Goal: Transaction & Acquisition: Purchase product/service

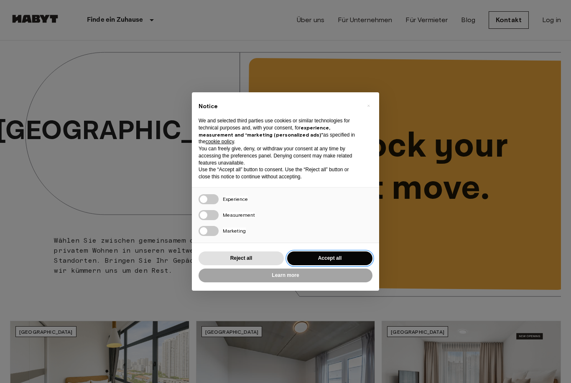
click at [337, 258] on button "Accept all" at bounding box center [329, 259] width 85 height 14
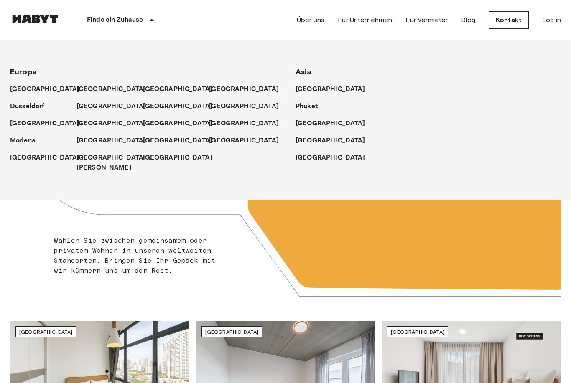
click at [132, 25] on div "Finde ein Zuhause" at bounding box center [121, 20] width 123 height 40
click at [82, 92] on p "[GEOGRAPHIC_DATA]" at bounding box center [113, 89] width 70 height 10
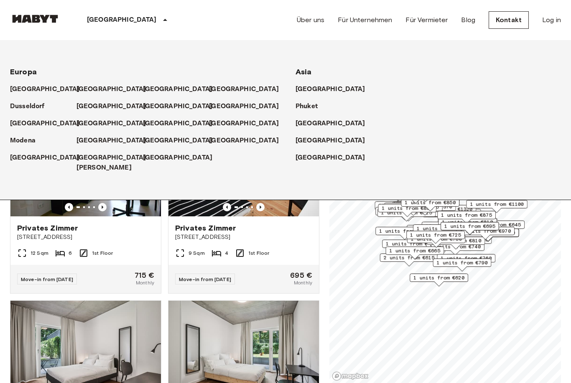
click at [109, 29] on div "[GEOGRAPHIC_DATA]" at bounding box center [128, 20] width 137 height 40
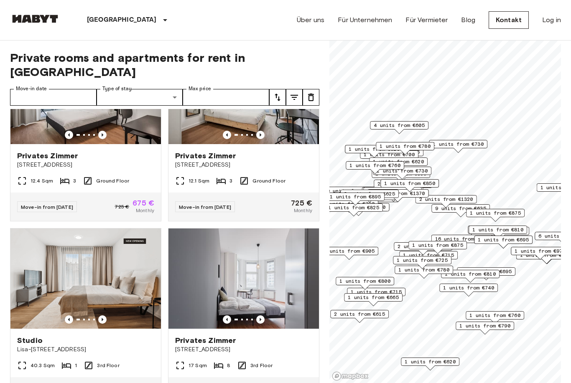
scroll to position [258, 0]
click at [129, 176] on div "12.4 Sqm 3 Ground Floor" at bounding box center [85, 184] width 151 height 17
click at [265, 161] on span "Stromstraße 48" at bounding box center [243, 165] width 137 height 8
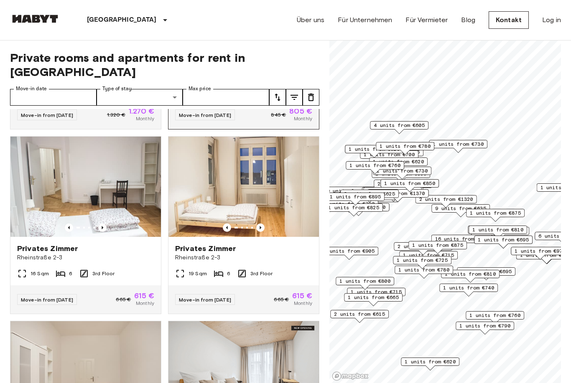
scroll to position [606, 0]
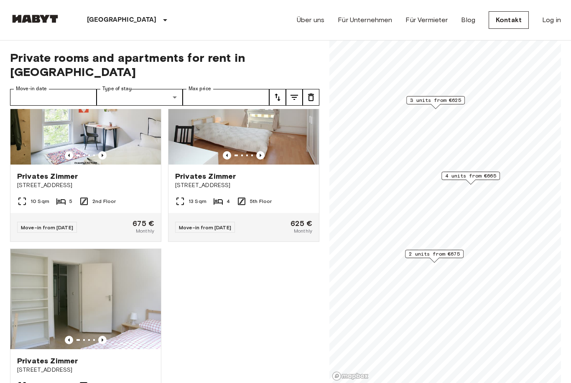
click at [446, 256] on span "2 units from €675" at bounding box center [434, 255] width 51 height 8
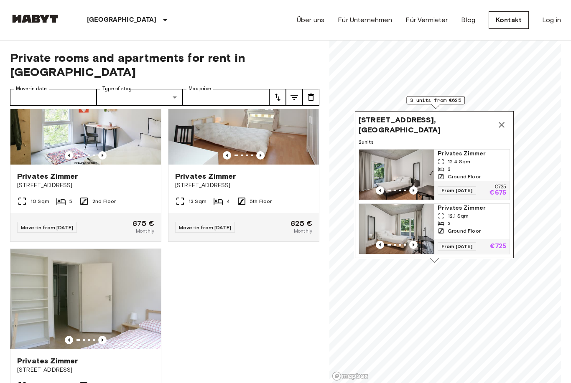
click at [494, 124] on button "Map marker" at bounding box center [501, 125] width 17 height 17
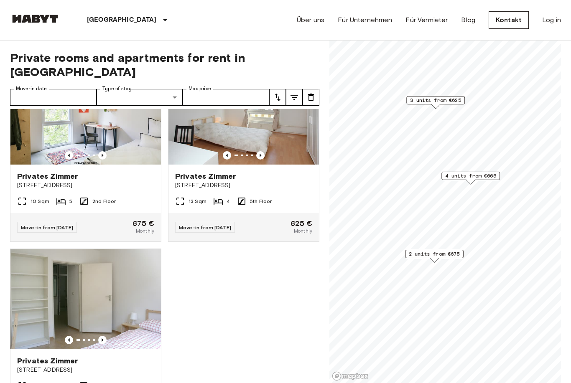
click at [480, 174] on span "4 units from €665" at bounding box center [470, 176] width 51 height 8
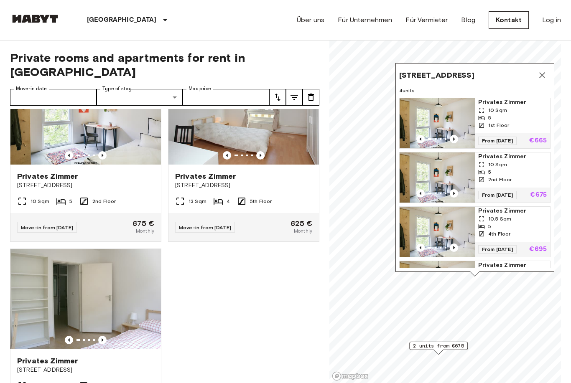
click at [537, 77] on button "Map marker" at bounding box center [542, 75] width 17 height 17
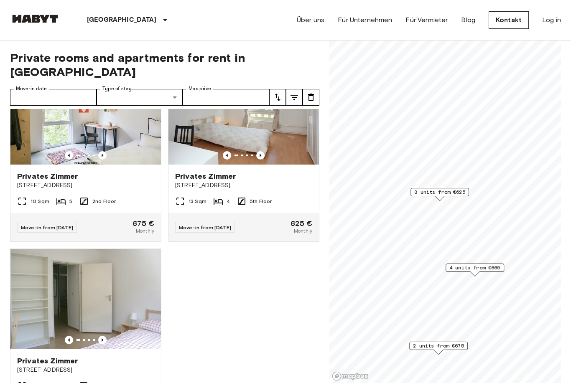
click at [457, 191] on span "3 units from €625" at bounding box center [439, 193] width 51 height 8
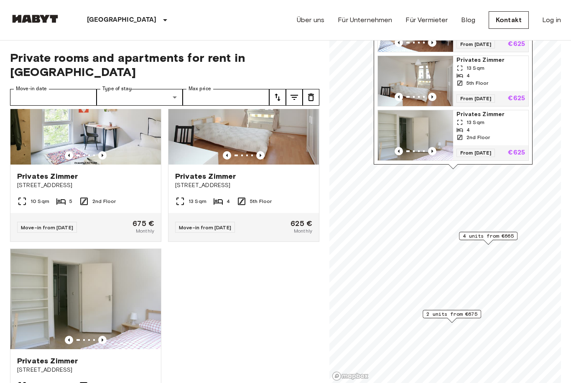
click at [505, 238] on span "4 units from €665" at bounding box center [488, 237] width 51 height 8
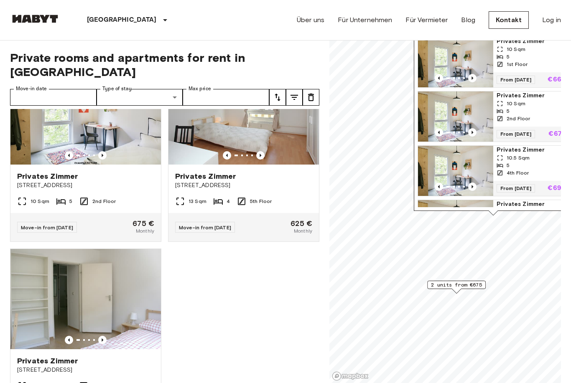
click at [474, 283] on span "2 units from €675" at bounding box center [456, 285] width 51 height 8
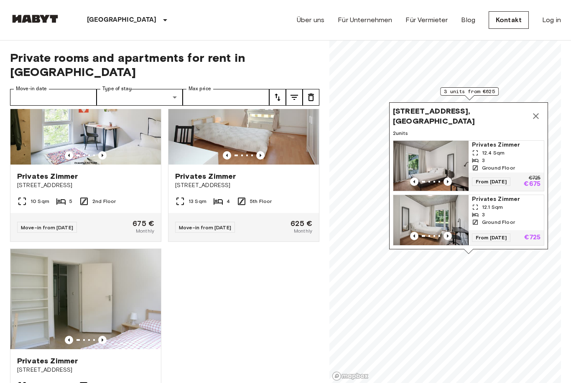
click at [515, 161] on div "3" at bounding box center [506, 161] width 69 height 8
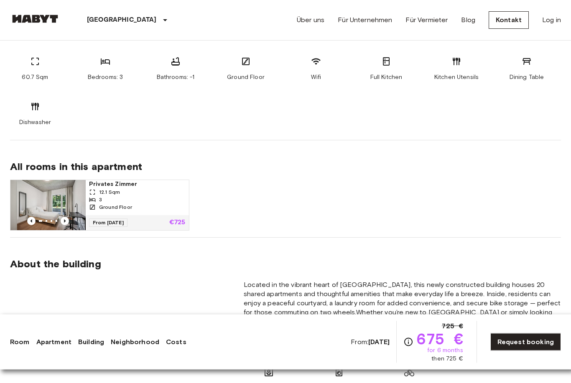
scroll to position [532, 0]
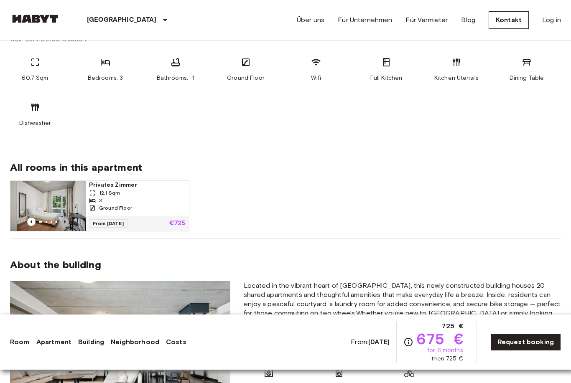
click at [69, 221] on icon "Previous image" at bounding box center [65, 222] width 8 height 8
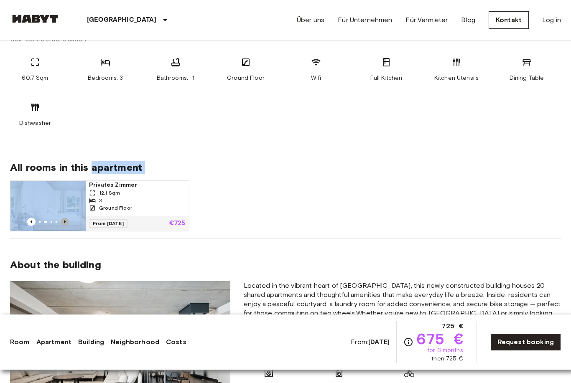
click at [69, 221] on icon "Previous image" at bounding box center [65, 222] width 8 height 8
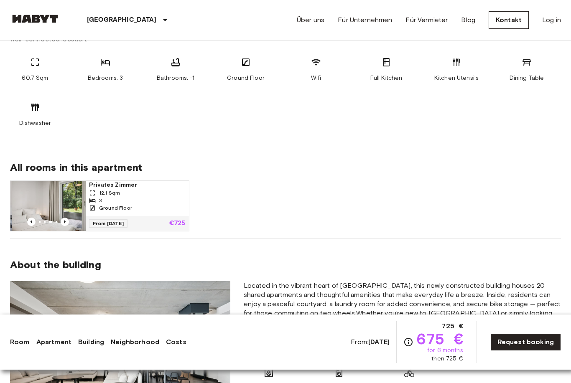
click at [394, 246] on section "About the building Located in the vibrant heart of Moabit, this newly construct…" at bounding box center [285, 339] width 551 height 200
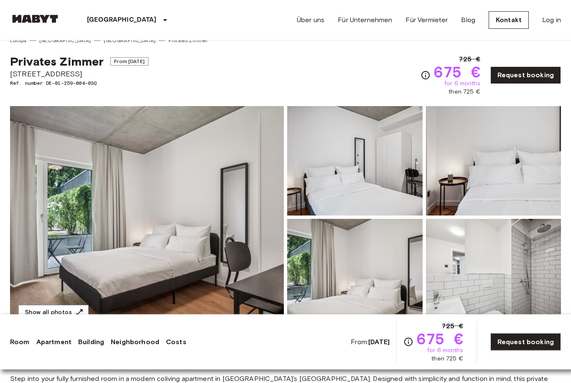
scroll to position [0, 0]
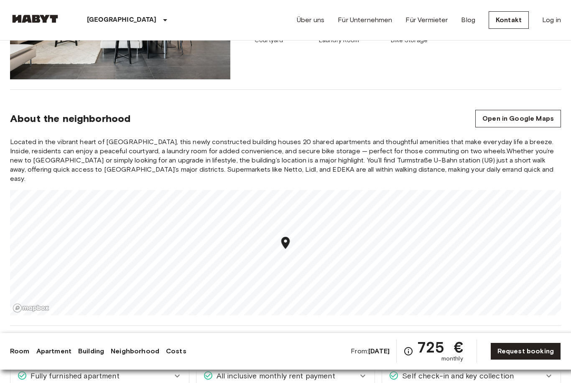
scroll to position [1075, 0]
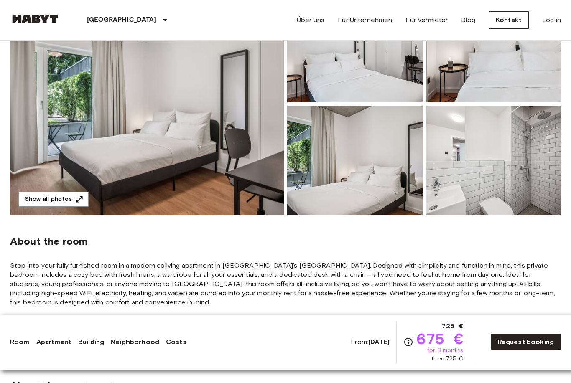
scroll to position [111, 0]
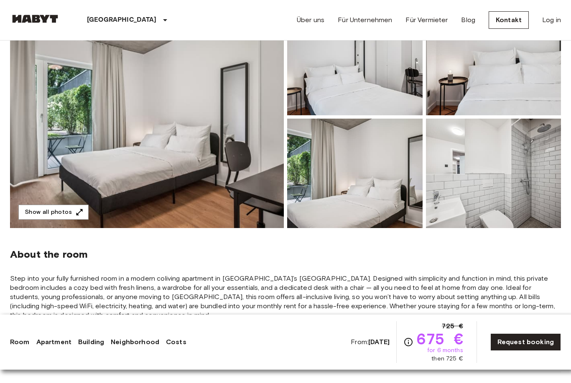
click at [173, 338] on link "Costs" at bounding box center [176, 342] width 20 height 10
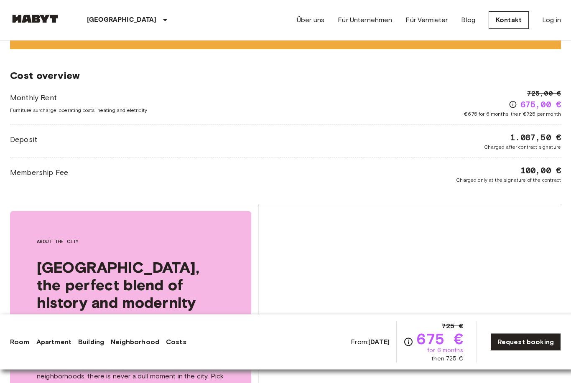
scroll to position [1331, 0]
